Goal: Information Seeking & Learning: Learn about a topic

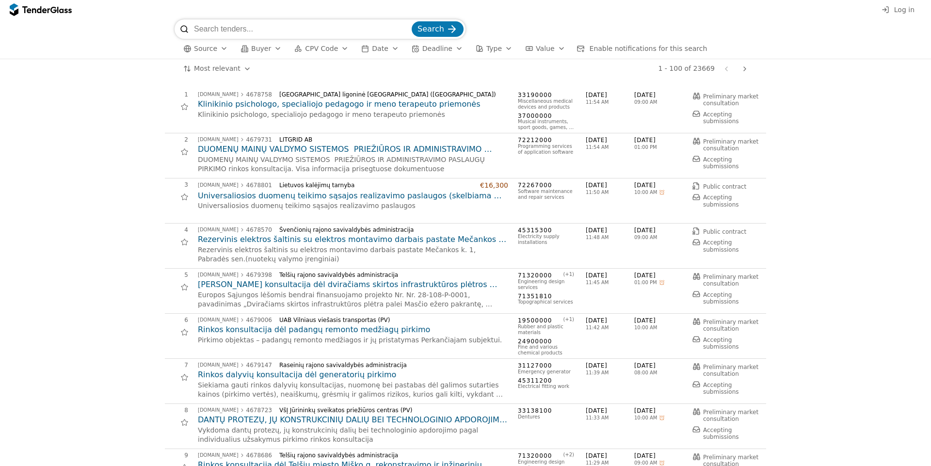
click at [271, 49] on div "button" at bounding box center [277, 48] width 27 height 25
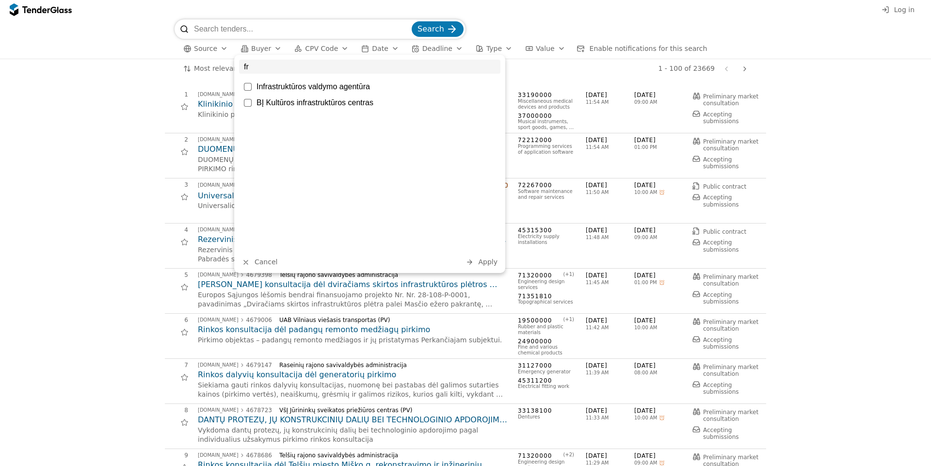
type input "f"
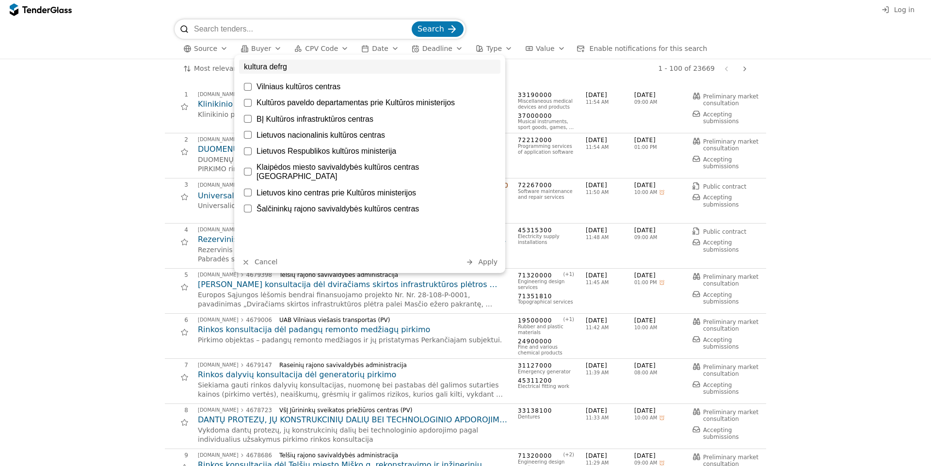
type input "kultura"
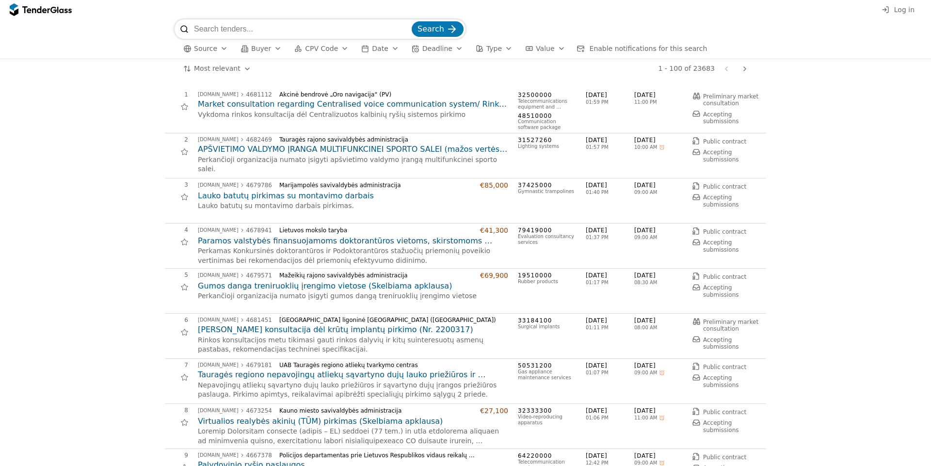
click at [311, 47] on span "CPV Code" at bounding box center [321, 49] width 33 height 8
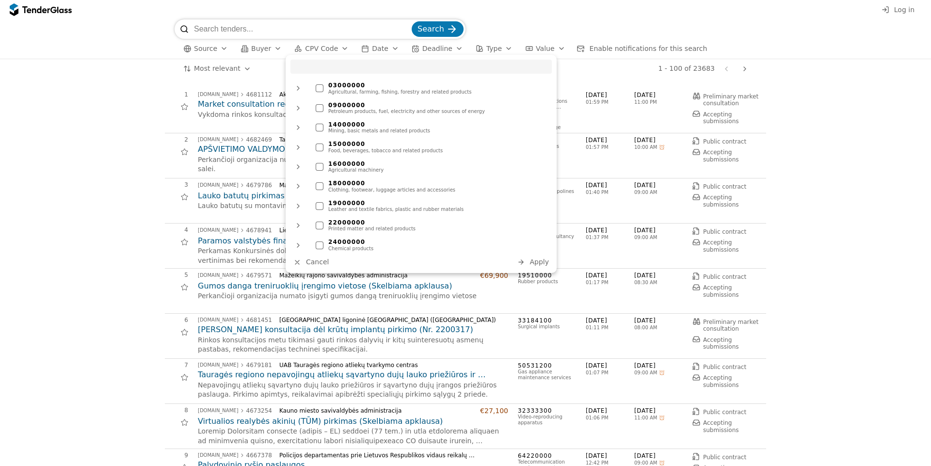
click button "Cancel" at bounding box center [311, 262] width 41 height 12
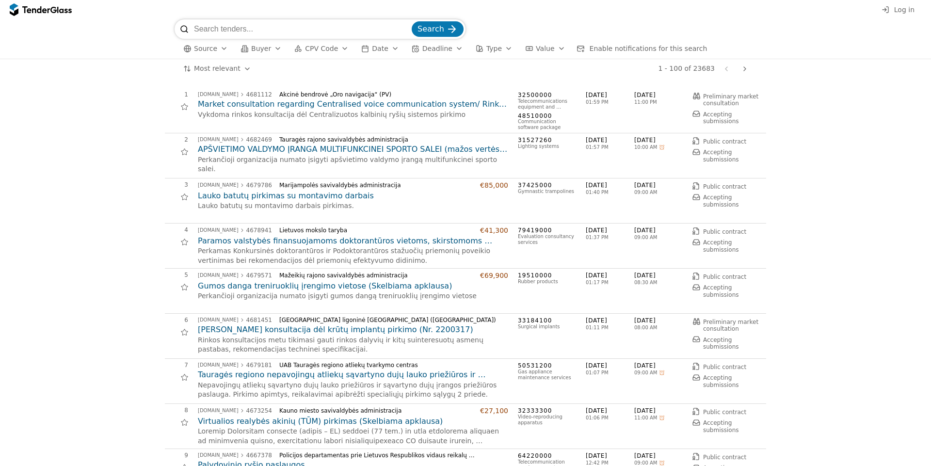
click at [408, 43] on button "Deadline" at bounding box center [437, 49] width 59 height 12
